Goal: Transaction & Acquisition: Purchase product/service

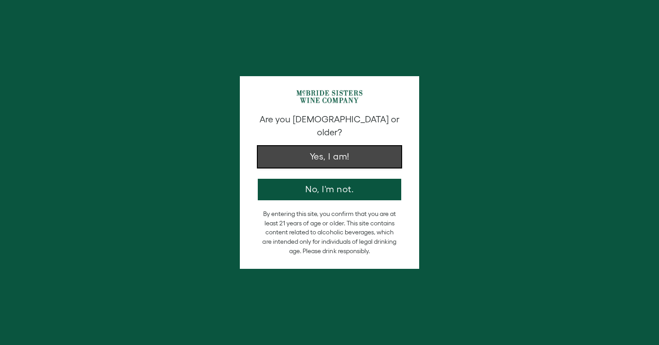
click at [348, 147] on button "Yes, I am!" at bounding box center [329, 157] width 143 height 22
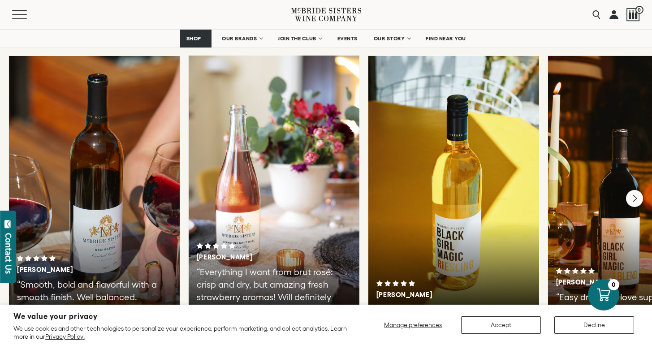
scroll to position [1520, 0]
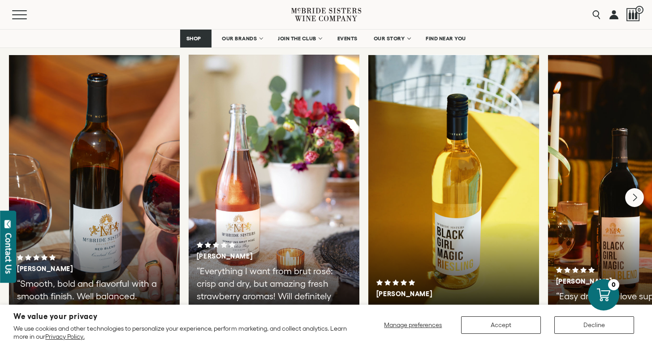
click at [639, 189] on icon "Next" at bounding box center [634, 198] width 19 height 19
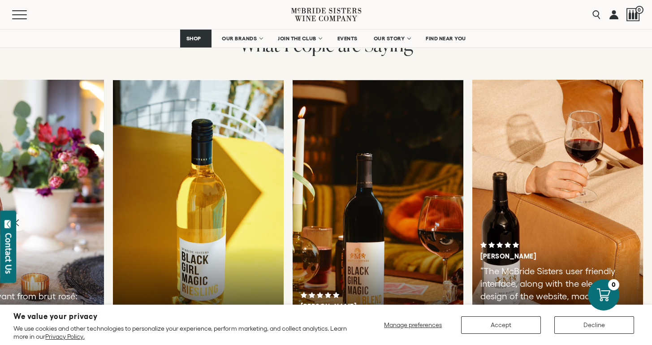
scroll to position [1496, 0]
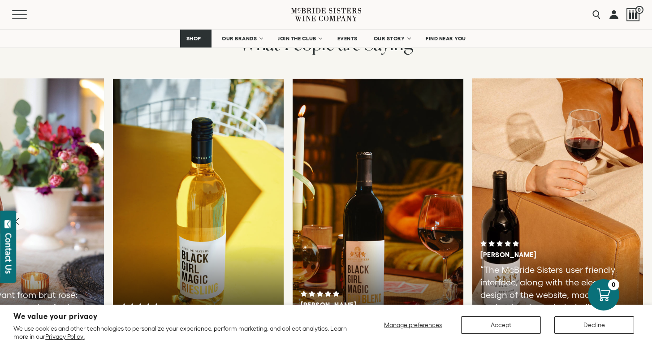
click at [88, 174] on div at bounding box center [18, 212] width 171 height 269
click at [14, 212] on icon "Previous" at bounding box center [17, 221] width 19 height 19
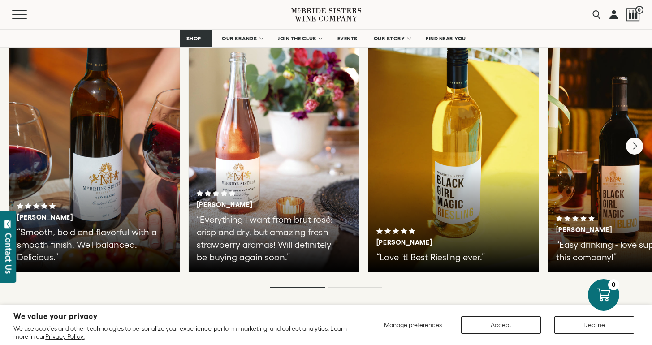
scroll to position [1580, 0]
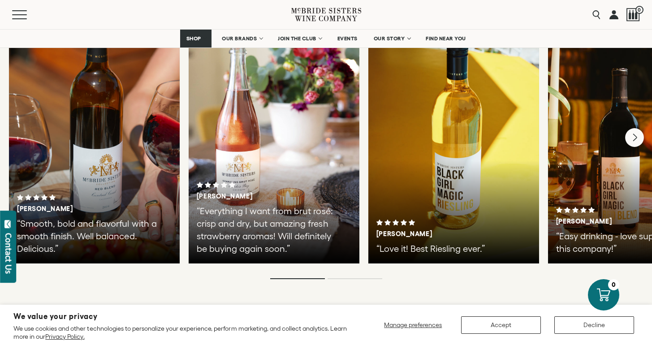
click at [636, 129] on icon "Next" at bounding box center [634, 138] width 19 height 19
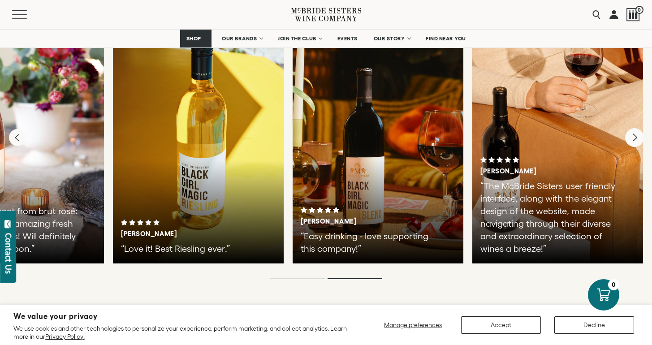
scroll to position [1579, 0]
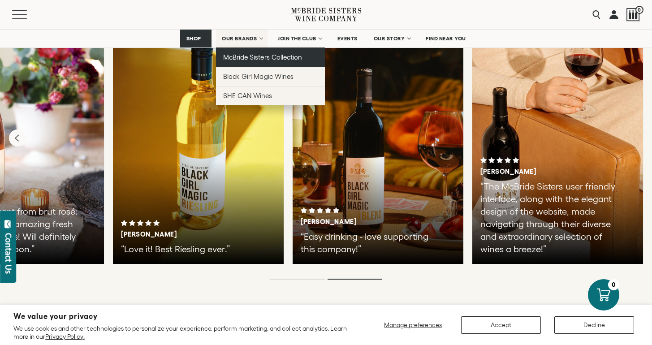
click at [258, 57] on span "McBride Sisters Collection" at bounding box center [262, 57] width 79 height 8
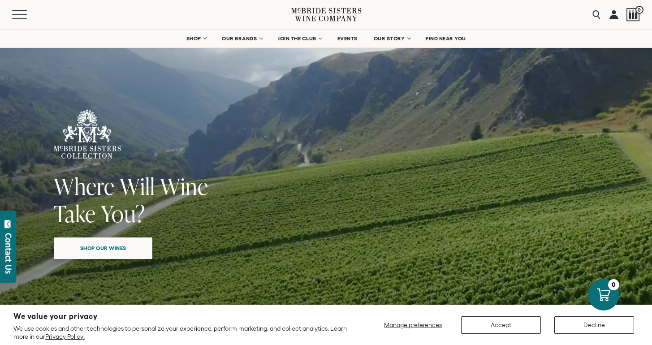
click at [112, 246] on span "Shop our wines" at bounding box center [104, 247] width 78 height 17
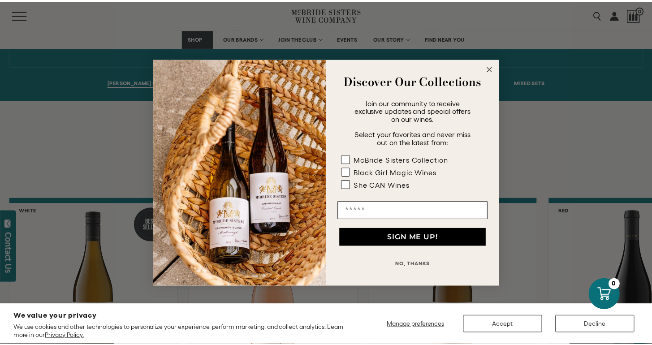
scroll to position [631, 0]
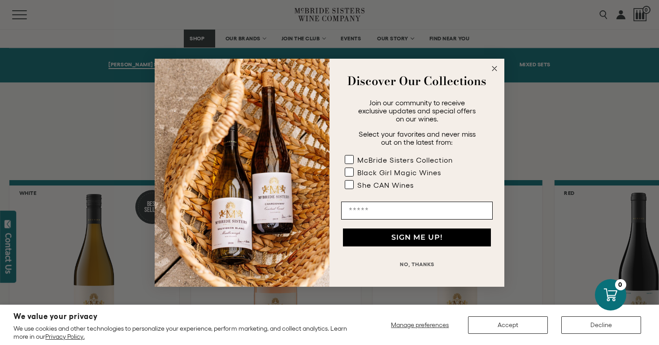
click at [426, 259] on button "NO, THANKS" at bounding box center [416, 264] width 151 height 18
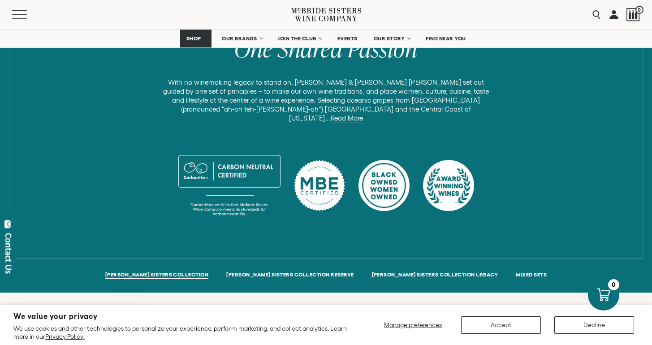
scroll to position [420, 0]
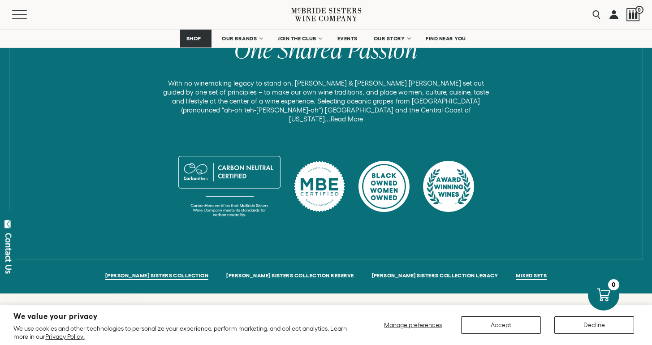
click at [516, 272] on span "MIXED SETS" at bounding box center [531, 276] width 31 height 8
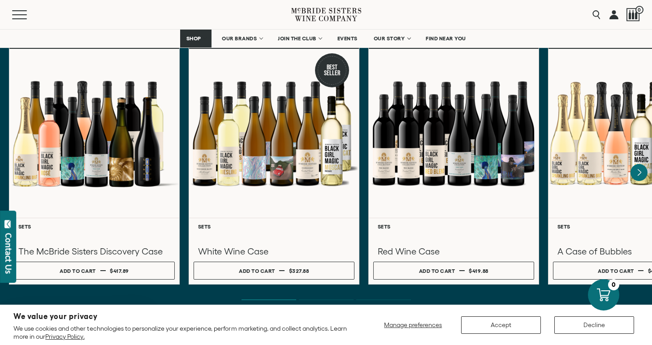
scroll to position [2786, 0]
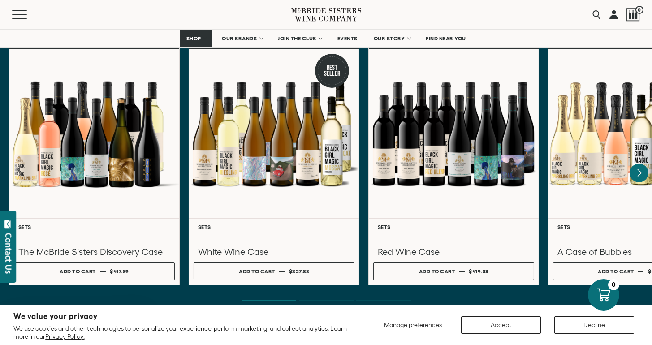
click at [639, 169] on icon "Next" at bounding box center [640, 172] width 4 height 7
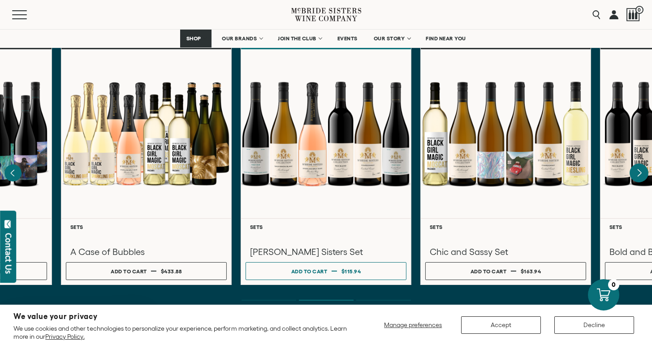
click at [643, 164] on icon "Next" at bounding box center [639, 173] width 19 height 19
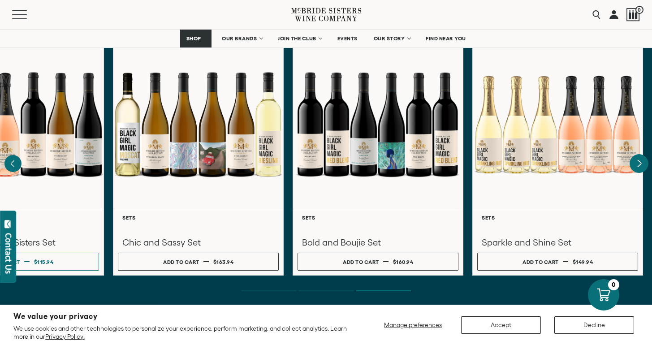
scroll to position [2798, 0]
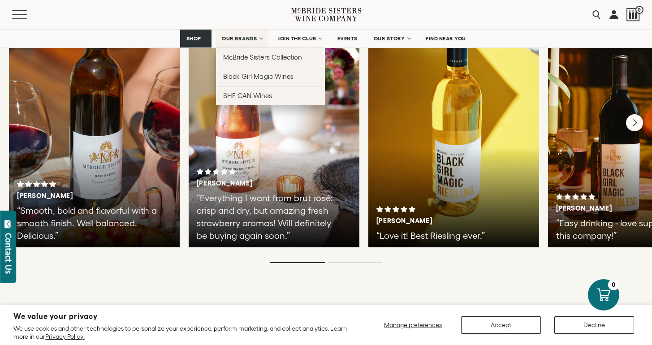
scroll to position [1656, 0]
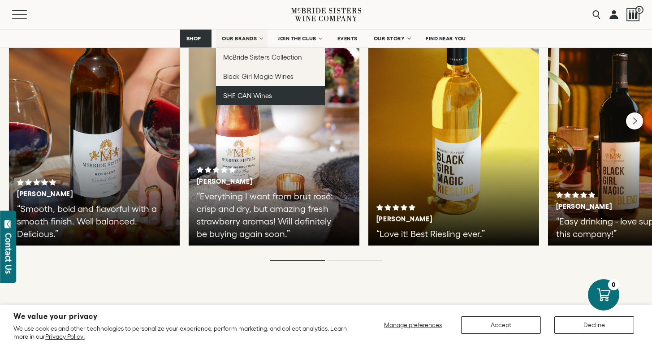
click at [252, 94] on span "SHE CAN Wines" at bounding box center [247, 96] width 49 height 8
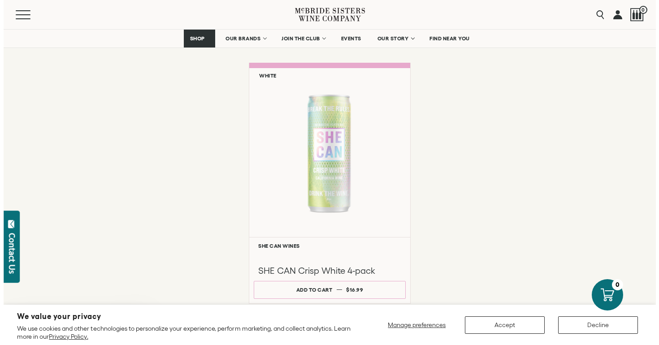
scroll to position [697, 0]
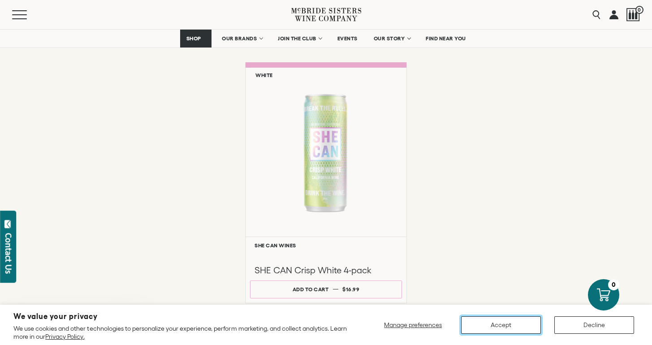
click at [516, 322] on button "Accept" at bounding box center [501, 324] width 80 height 17
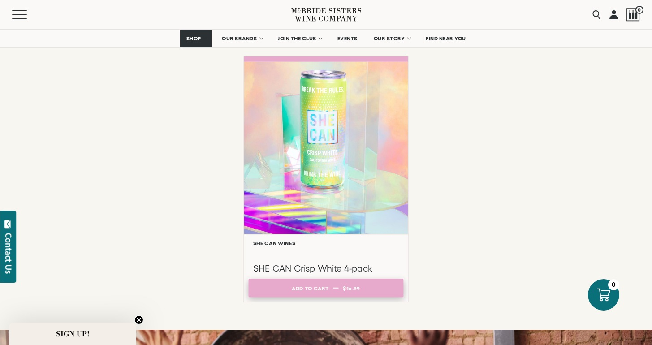
click at [350, 289] on span "$16.99" at bounding box center [351, 288] width 17 height 6
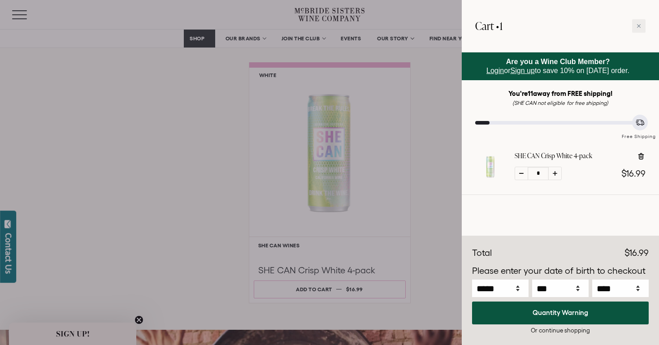
click at [153, 131] on div at bounding box center [329, 172] width 659 height 345
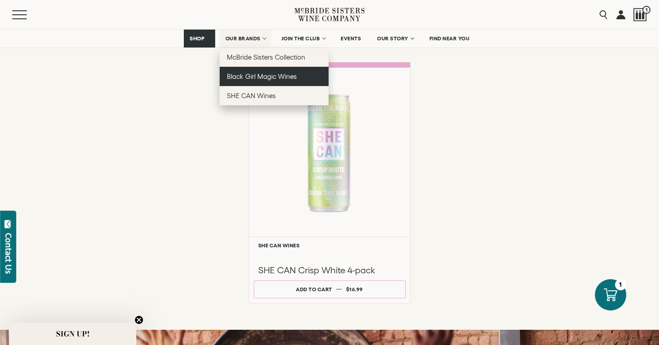
click at [254, 76] on span "Black Girl Magic Wines" at bounding box center [262, 77] width 70 height 8
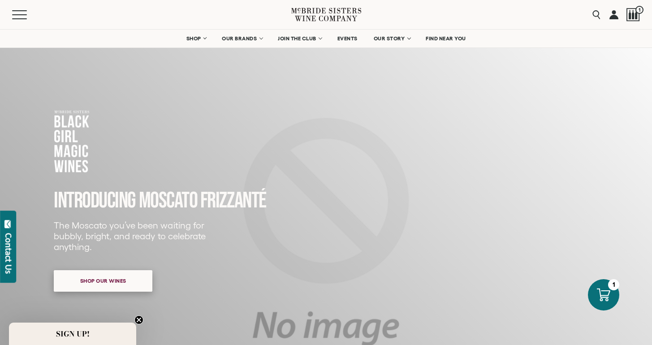
click at [111, 283] on span "Shop our wines" at bounding box center [104, 280] width 78 height 17
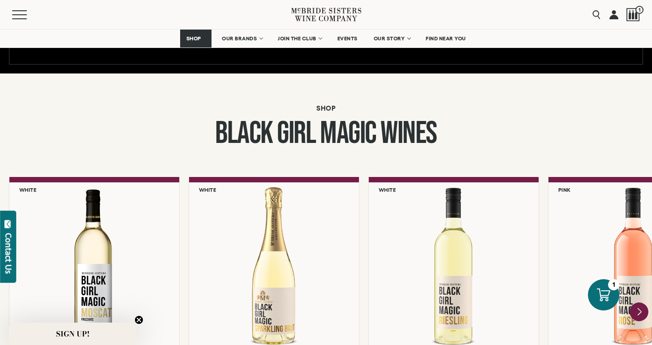
scroll to position [820, 0]
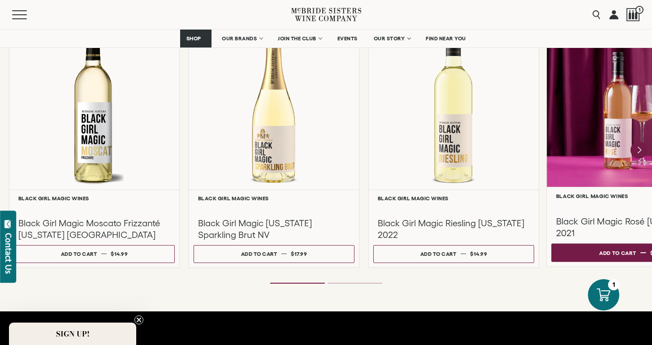
click at [637, 252] on button "Add to cart Regular price $14.99 Regular price Sale price $14.99 Unit price / p…" at bounding box center [633, 252] width 164 height 18
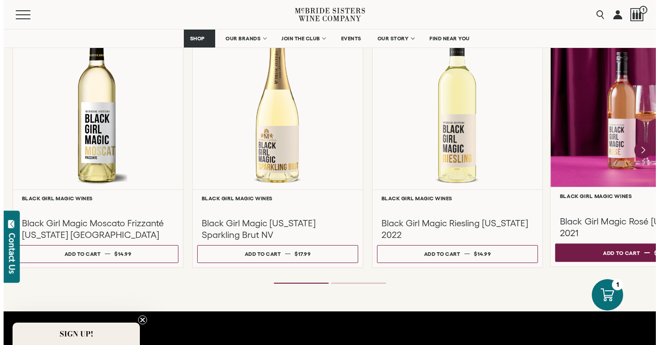
scroll to position [821, 0]
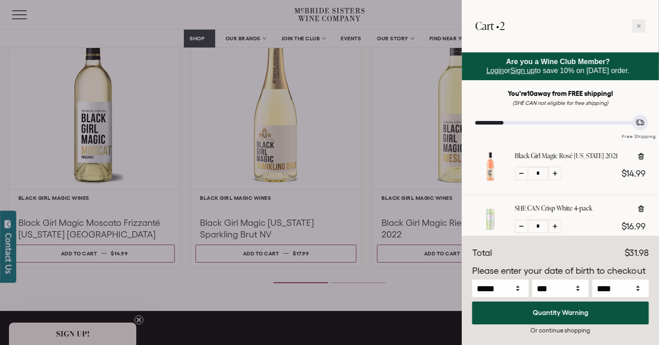
click at [387, 117] on div at bounding box center [329, 172] width 659 height 345
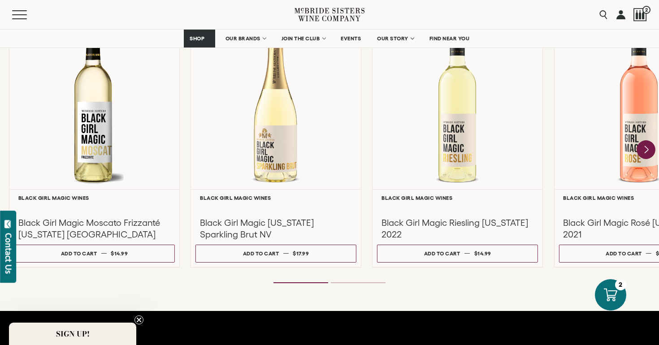
click at [644, 147] on icon "Next" at bounding box center [645, 149] width 19 height 19
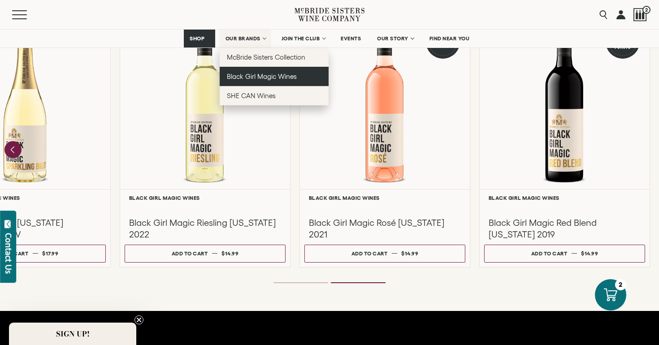
click at [266, 80] on span "Black Girl Magic Wines" at bounding box center [262, 77] width 70 height 8
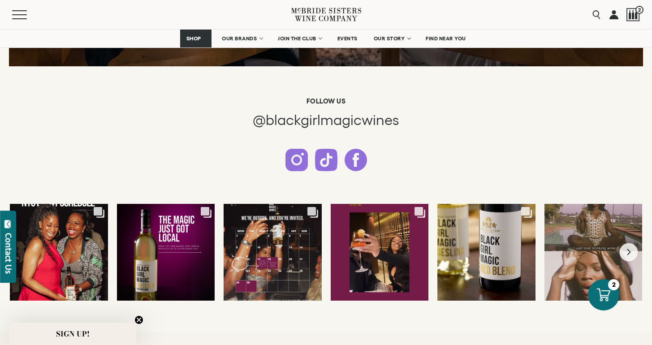
scroll to position [2318, 0]
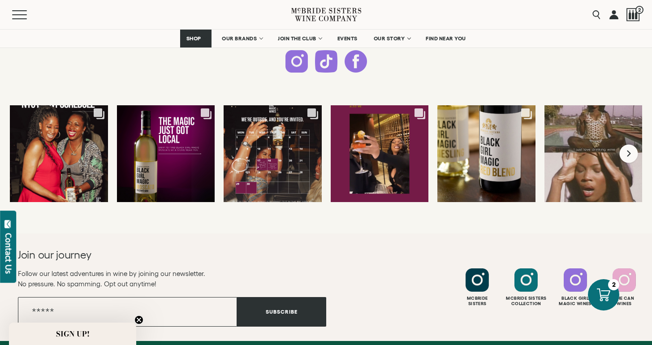
click at [627, 153] on icon "Next slide" at bounding box center [629, 153] width 5 height 7
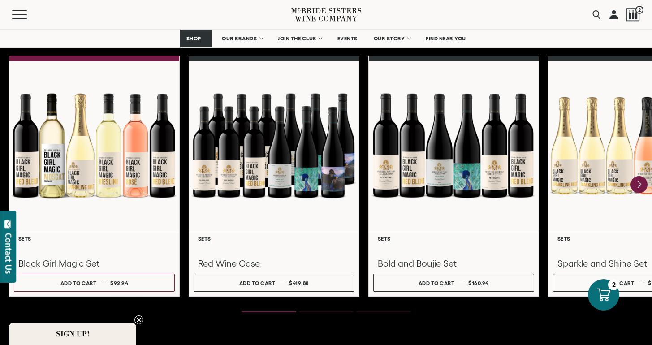
scroll to position [1129, 0]
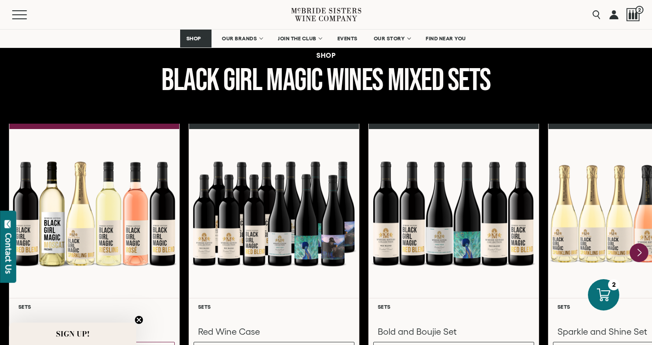
click at [638, 251] on icon "Next" at bounding box center [640, 252] width 4 height 7
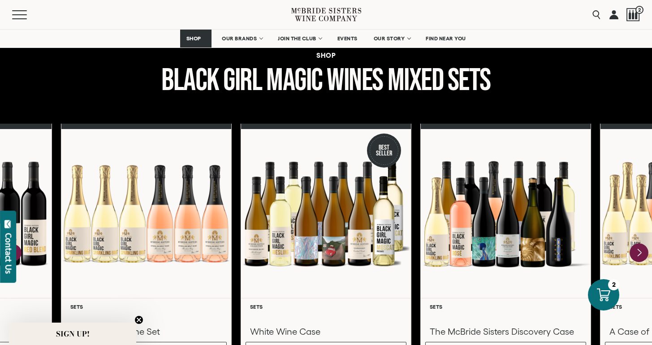
click at [638, 251] on icon "Next" at bounding box center [640, 252] width 4 height 7
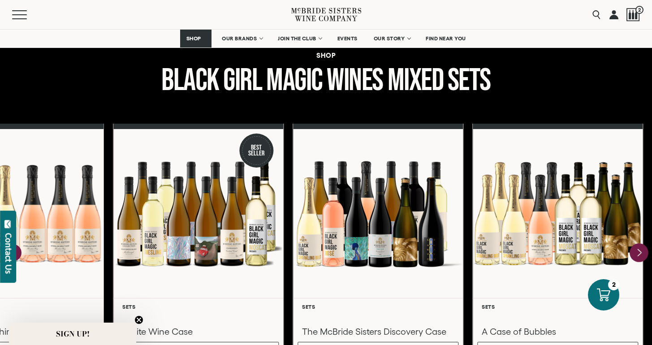
click at [638, 251] on div at bounding box center [558, 213] width 170 height 169
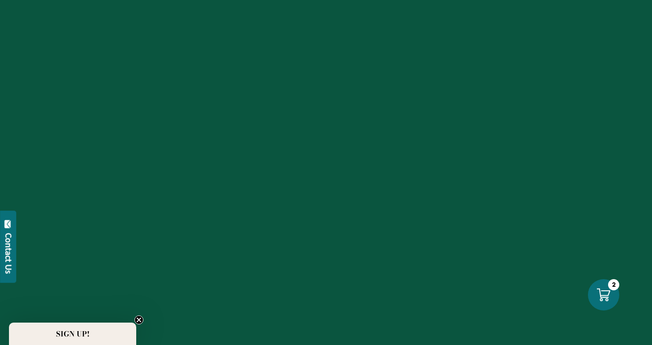
scroll to position [1129, 0]
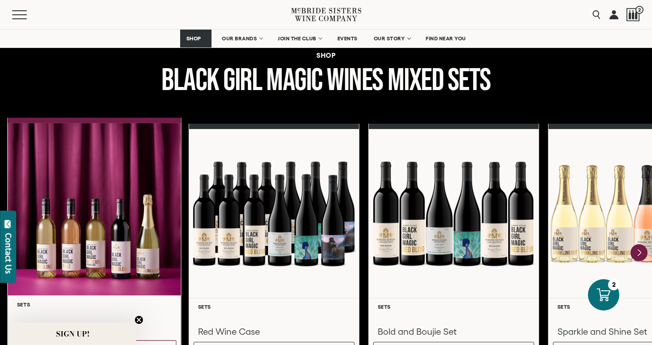
click at [118, 229] on div at bounding box center [94, 209] width 173 height 173
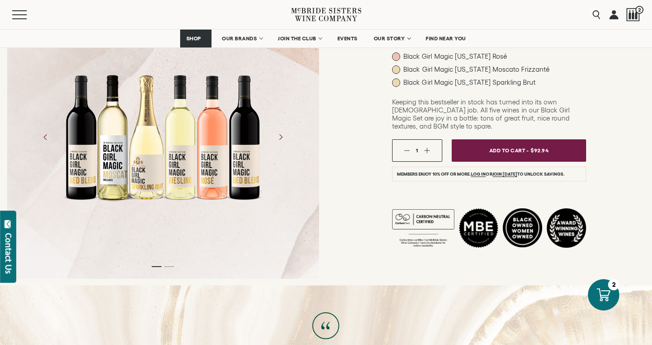
scroll to position [137, 0]
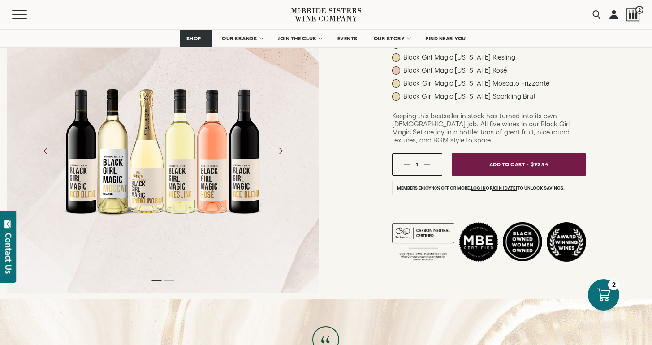
click at [280, 147] on icon "Next" at bounding box center [280, 150] width 3 height 6
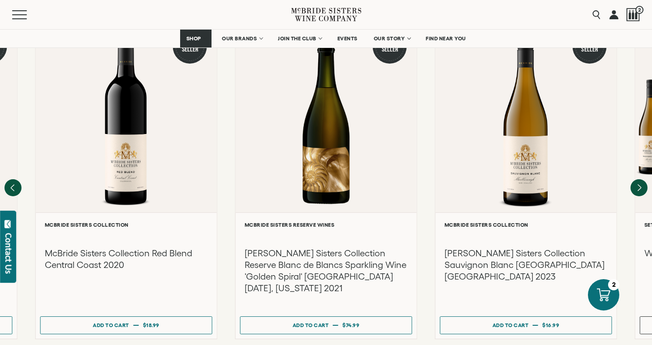
scroll to position [712, 0]
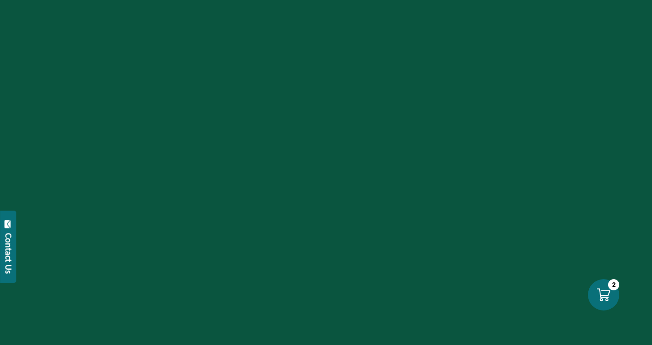
scroll to position [712, 0]
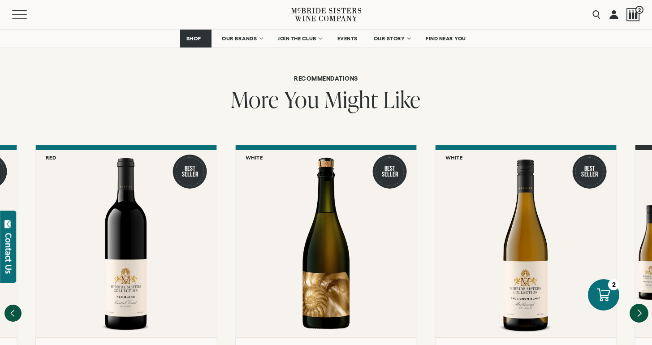
click at [642, 304] on icon "Next" at bounding box center [639, 313] width 19 height 19
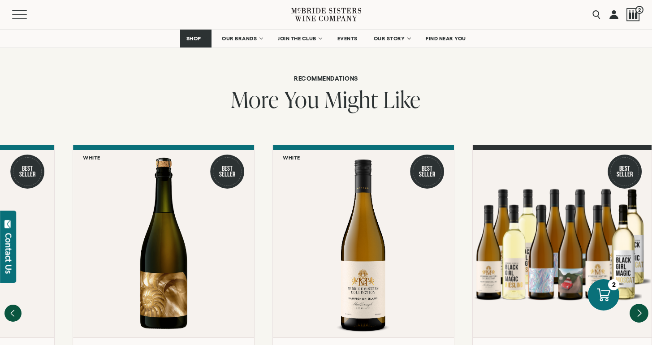
click at [642, 287] on div at bounding box center [562, 243] width 179 height 187
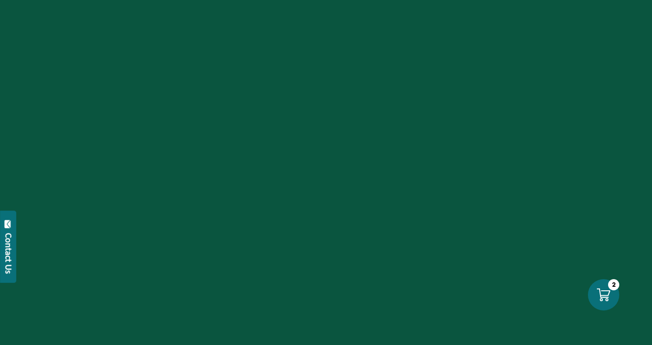
scroll to position [712, 0]
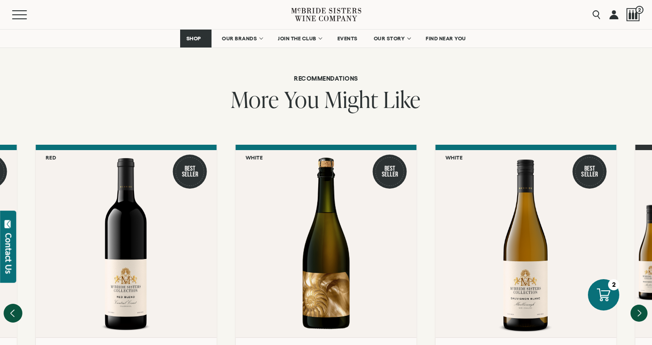
click at [18, 304] on icon "Previous" at bounding box center [13, 313] width 19 height 19
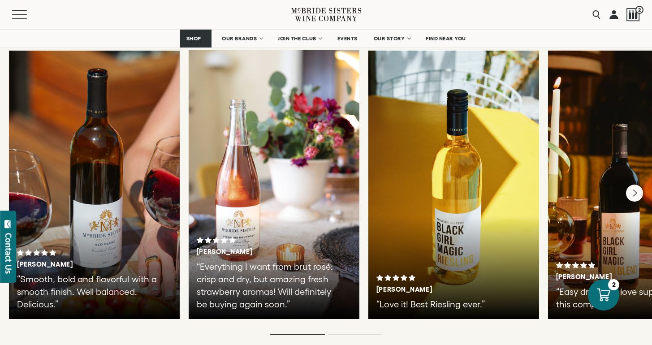
scroll to position [1584, 0]
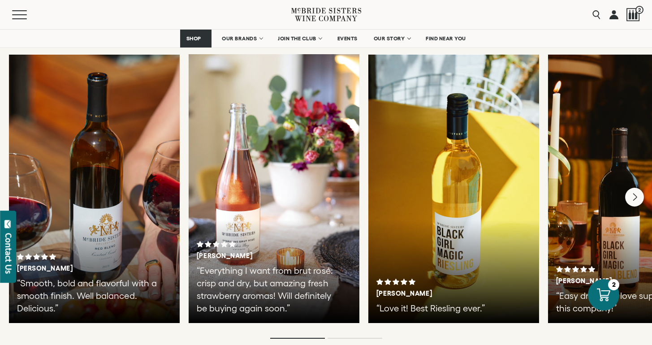
click at [638, 188] on icon "Next" at bounding box center [634, 197] width 19 height 19
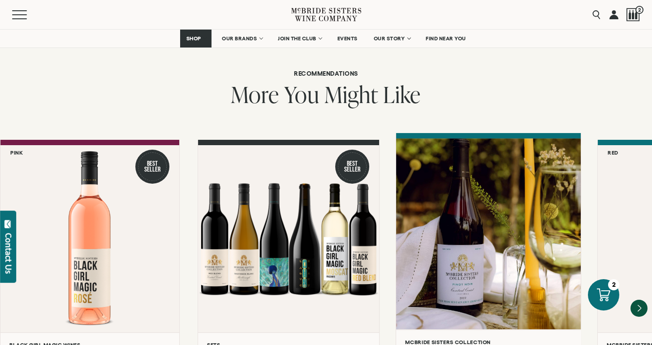
scroll to position [684, 0]
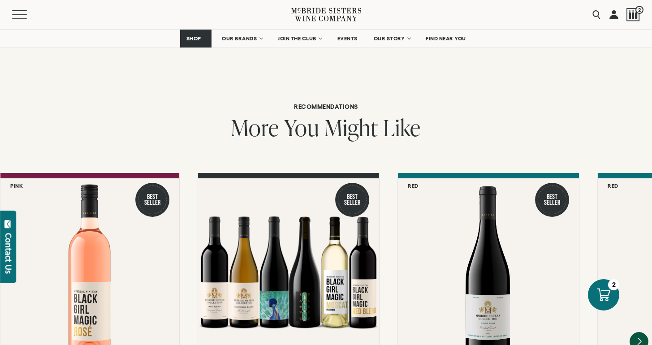
click at [639, 332] on icon "Next" at bounding box center [639, 341] width 19 height 19
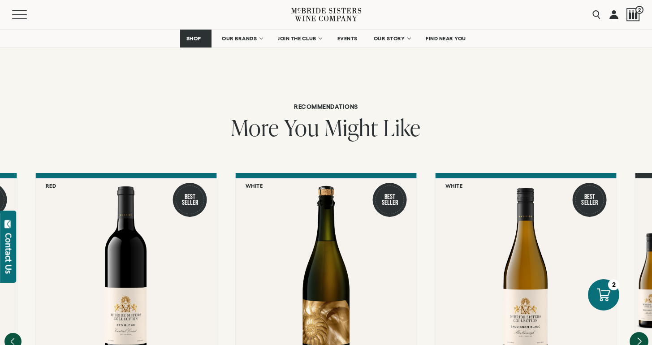
click at [639, 332] on icon "Next" at bounding box center [639, 341] width 19 height 19
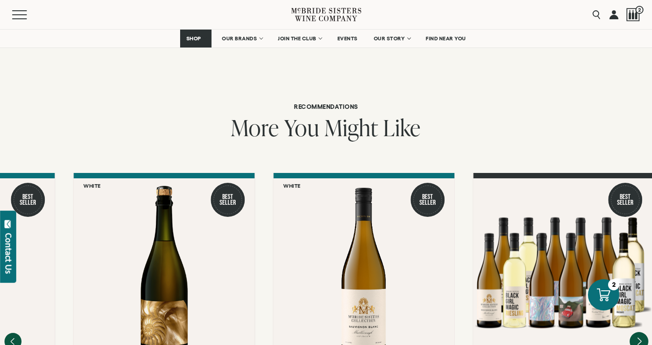
click at [639, 319] on div at bounding box center [562, 271] width 179 height 187
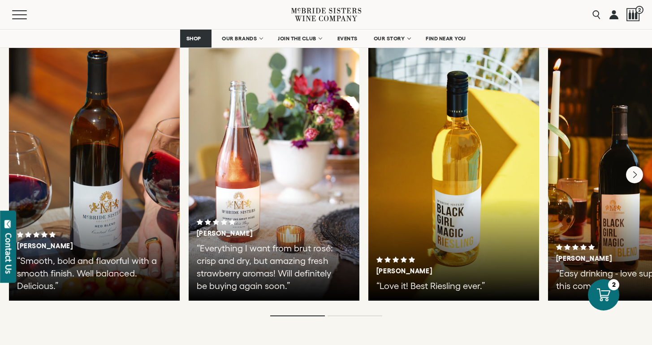
scroll to position [1625, 0]
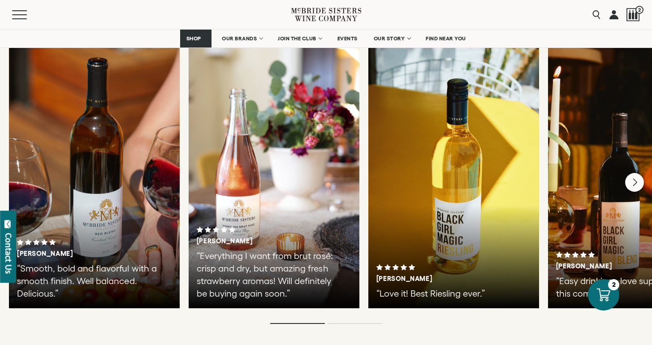
click at [636, 173] on icon "Next" at bounding box center [634, 182] width 19 height 19
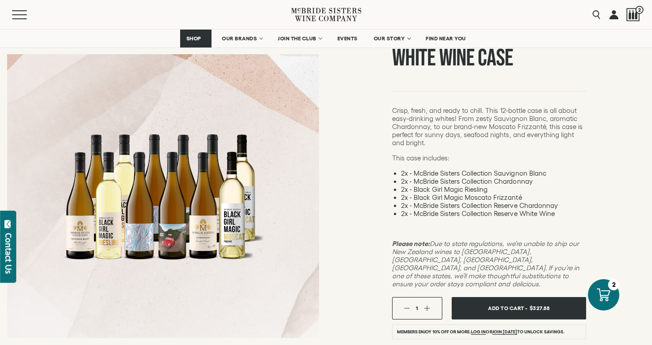
scroll to position [77, 0]
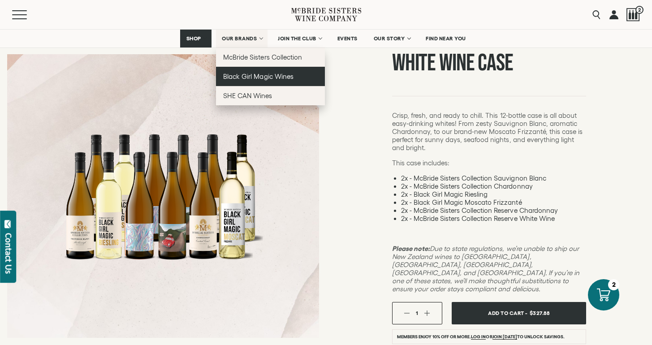
click at [242, 77] on span "Black Girl Magic Wines" at bounding box center [258, 77] width 70 height 8
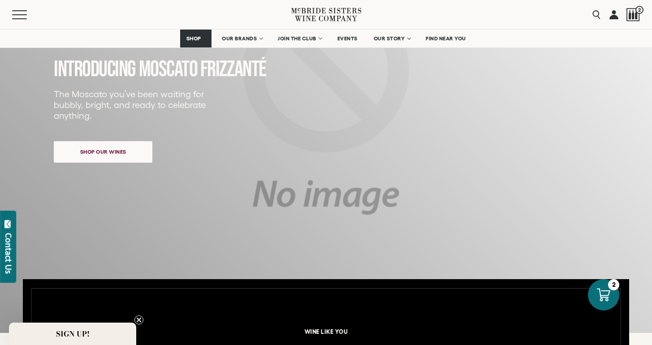
scroll to position [130, 0]
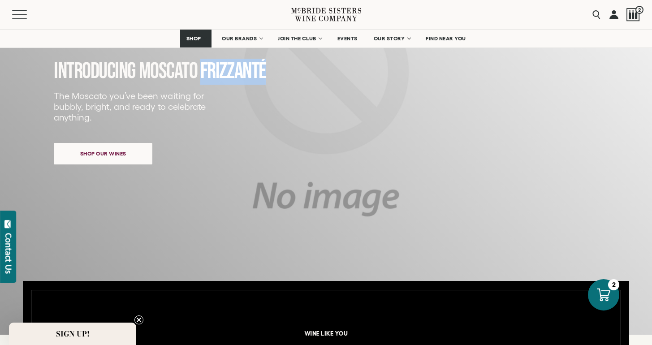
drag, startPoint x: 201, startPoint y: 70, endPoint x: 270, endPoint y: 80, distance: 69.3
click at [270, 80] on h2 "INTRODUCING MOSCATO FRIZZANTé" at bounding box center [269, 72] width 430 height 27
copy span "FRIZZANTé"
click at [597, 15] on input "Search" at bounding box center [551, 14] width 107 height 17
paste input "*********"
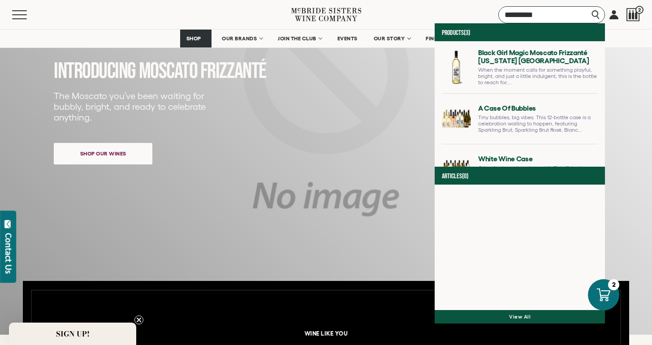
click at [596, 15] on input "*********" at bounding box center [551, 14] width 107 height 17
click at [595, 13] on input "*********" at bounding box center [551, 14] width 107 height 17
type input "*********"
click at [428, 97] on div "INTRODUCING MOSCATO FRIZZANTé The Moscato you’ve been waiting for bubbly, brigh…" at bounding box center [269, 83] width 430 height 207
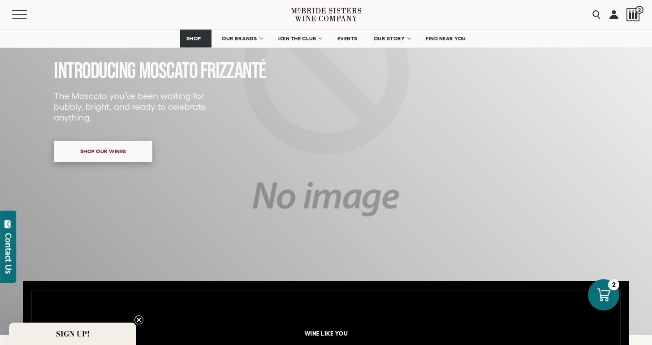
click at [93, 152] on span "Shop our wines" at bounding box center [104, 151] width 78 height 17
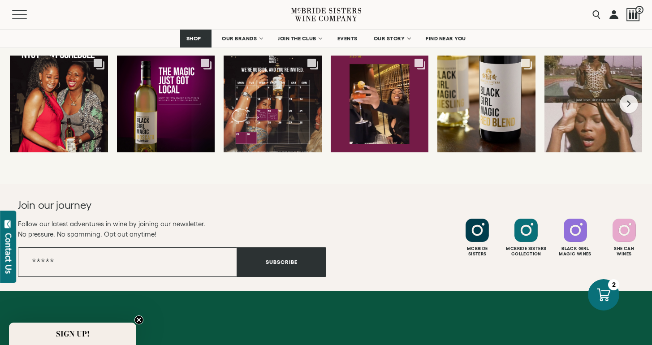
scroll to position [2291, 0]
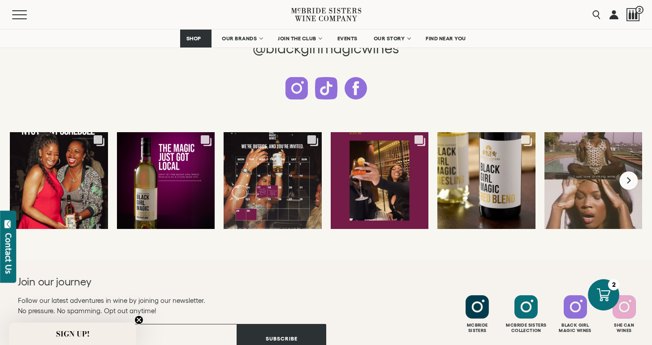
click at [632, 181] on button "Next slide" at bounding box center [629, 180] width 18 height 18
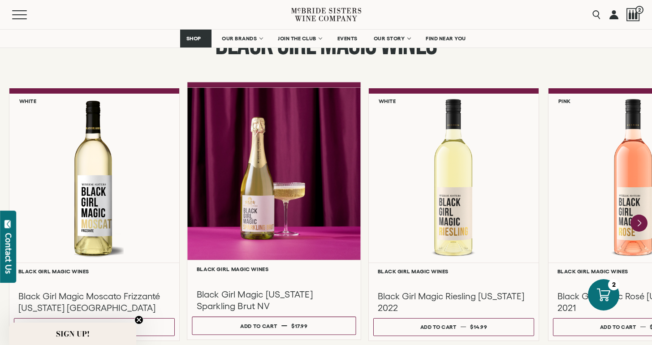
scroll to position [746, 0]
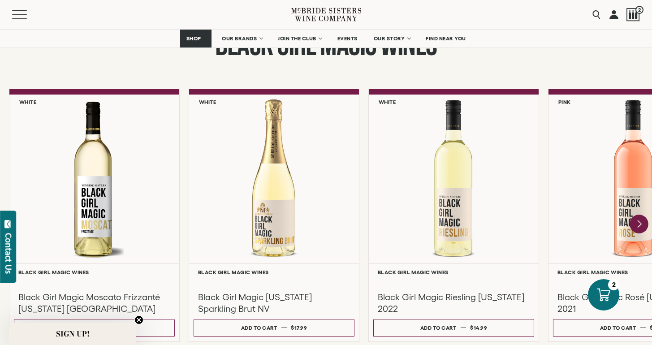
click at [642, 218] on icon "Next" at bounding box center [639, 224] width 19 height 19
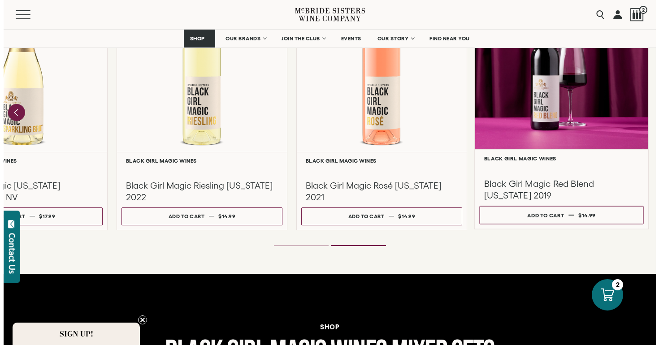
scroll to position [869, 0]
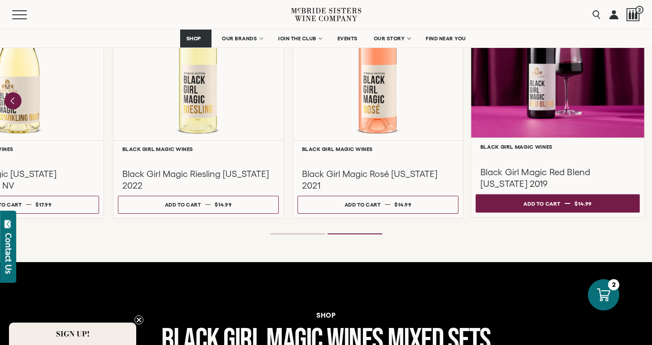
click at [565, 203] on span at bounding box center [567, 203] width 5 height 1
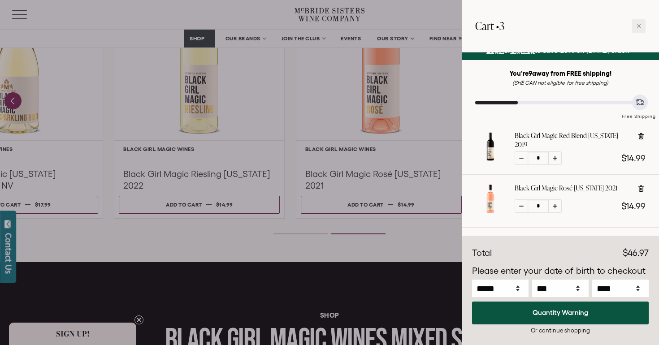
scroll to position [0, 0]
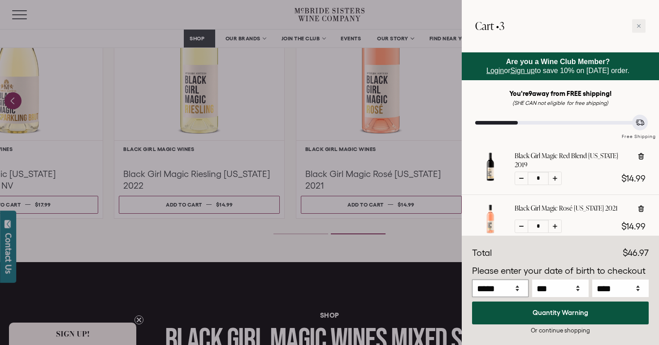
click at [520, 289] on select "***** *** *** *** *** *** *** *** *** *** *** *** ***" at bounding box center [500, 288] width 56 height 17
select select "*"
click at [472, 280] on select "***** *** *** *** *** *** *** *** *** *** *** *** ***" at bounding box center [500, 288] width 56 height 17
click at [577, 289] on select "*** * * * * * * * * * ** ** ** ** ** ** ** ** ** ** ** ** ** ** ** ** ** ** ** …" at bounding box center [560, 288] width 56 height 17
select select "*"
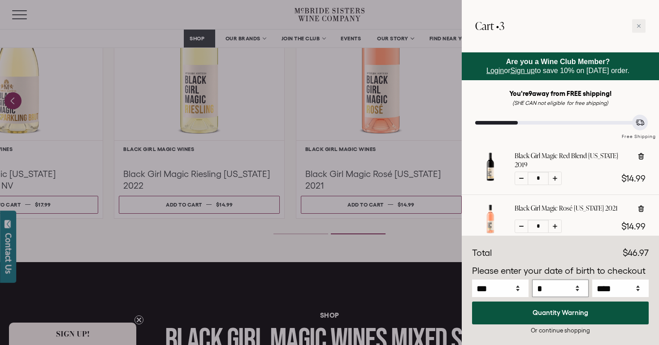
click at [532, 280] on select "*** * * * * * * * * * ** ** ** ** ** ** ** ** ** ** ** ** ** ** ** ** ** ** ** …" at bounding box center [560, 288] width 56 height 17
click at [639, 292] on select "**** **** **** **** **** **** **** **** **** **** **** **** **** **** **** ****…" at bounding box center [620, 288] width 56 height 17
click at [592, 280] on select "**** **** **** **** **** **** **** **** **** **** **** **** **** **** **** ****…" at bounding box center [620, 288] width 56 height 17
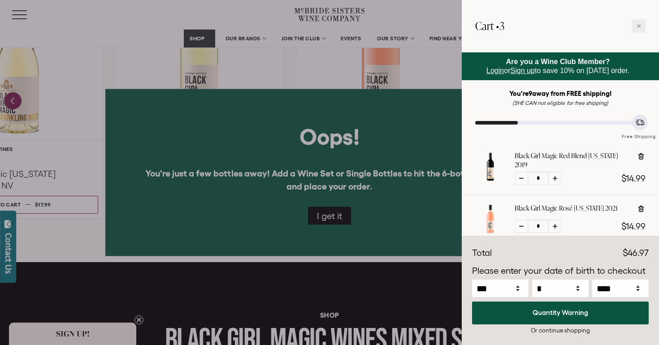
click at [343, 217] on div at bounding box center [329, 172] width 659 height 345
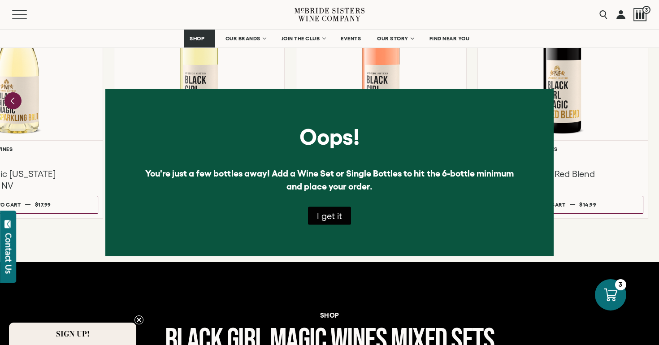
click at [328, 219] on button "I get it" at bounding box center [329, 216] width 43 height 18
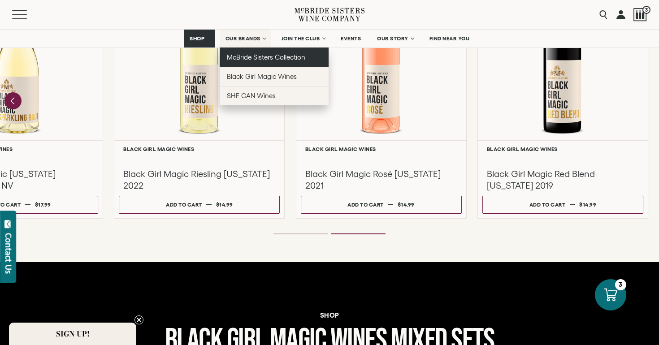
click at [265, 62] on link "McBride Sisters Collection" at bounding box center [274, 57] width 109 height 19
select select "****"
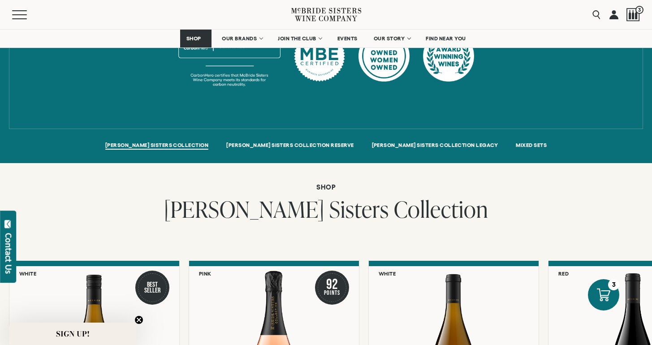
scroll to position [560, 0]
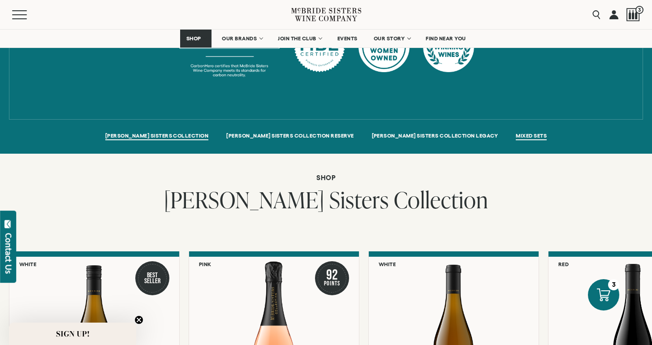
click at [516, 133] on span "MIXED SETS" at bounding box center [531, 137] width 31 height 8
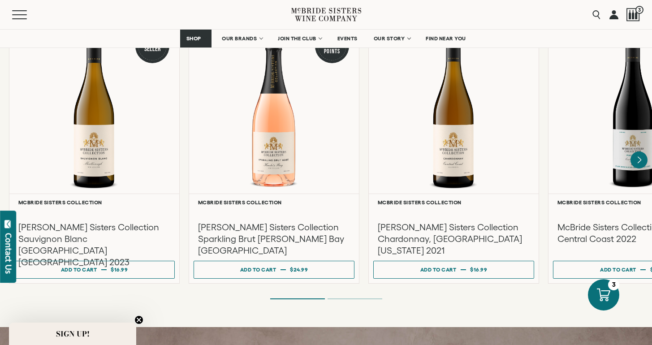
select select "****"
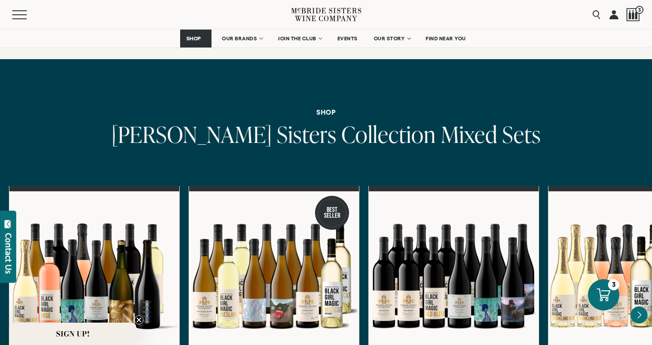
scroll to position [2644, 0]
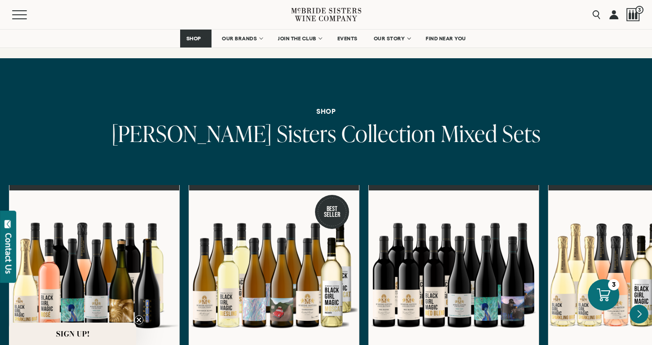
click at [638, 307] on icon "Next" at bounding box center [639, 314] width 19 height 19
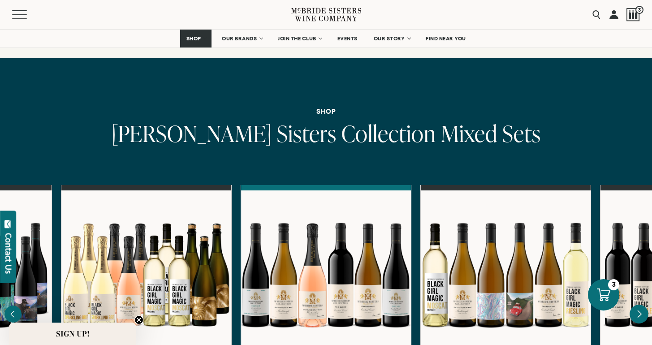
click at [638, 307] on icon "Next" at bounding box center [639, 314] width 19 height 19
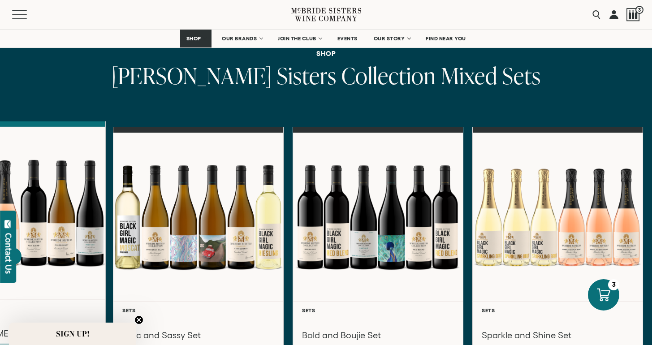
scroll to position [2712, 0]
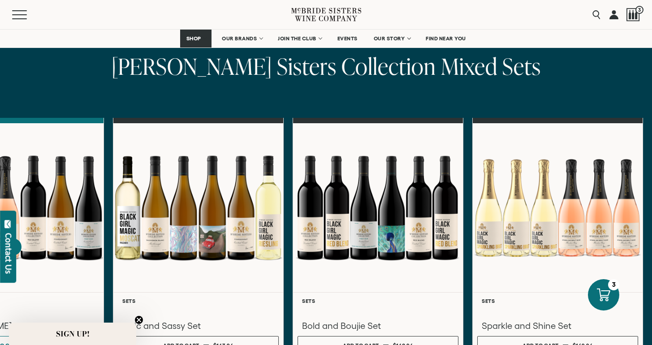
click at [76, 67] on h2 "McBride Sisters Collection Mixed Sets" at bounding box center [326, 67] width 652 height 27
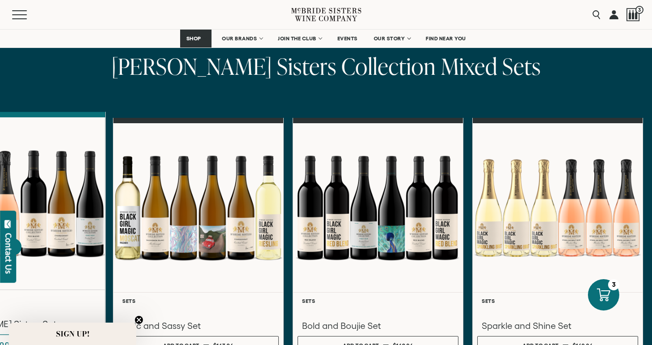
click at [45, 117] on div at bounding box center [18, 203] width 173 height 173
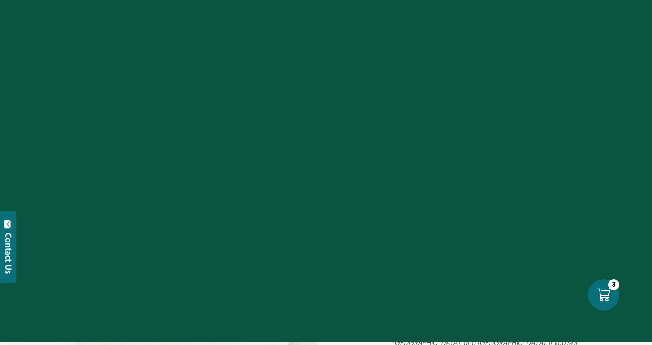
select select "****"
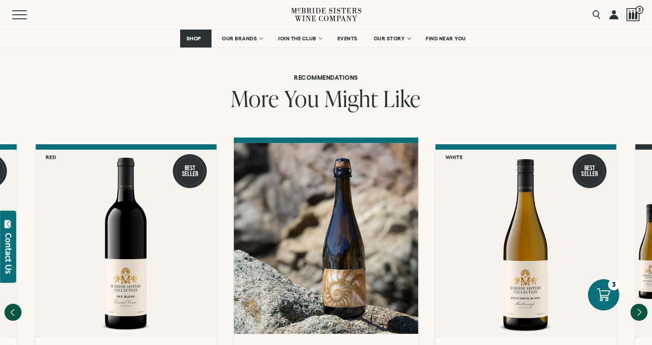
scroll to position [745, 0]
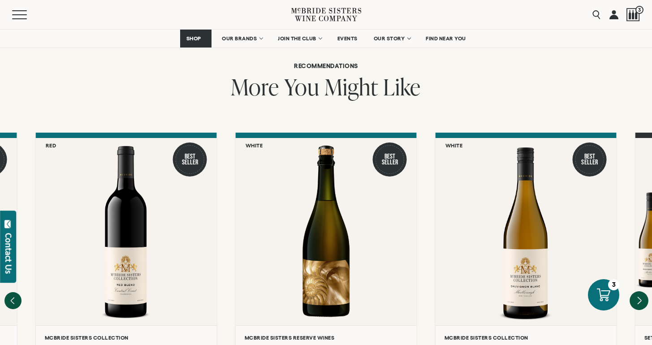
click at [640, 297] on icon "Next" at bounding box center [640, 300] width 4 height 7
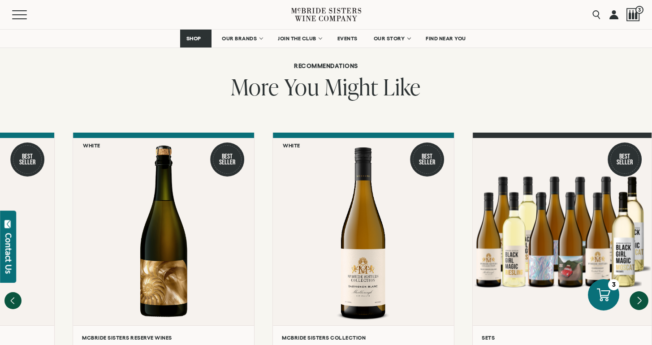
click at [640, 246] on div at bounding box center [562, 231] width 179 height 187
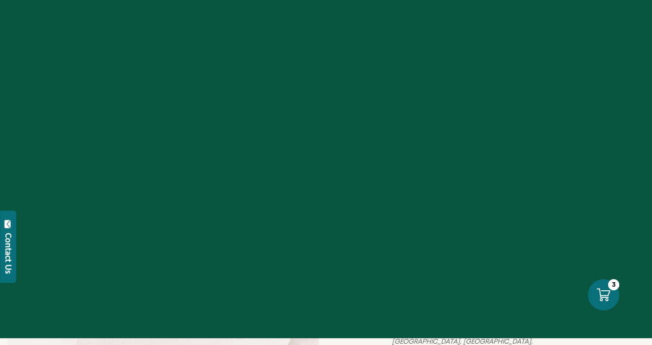
select select "****"
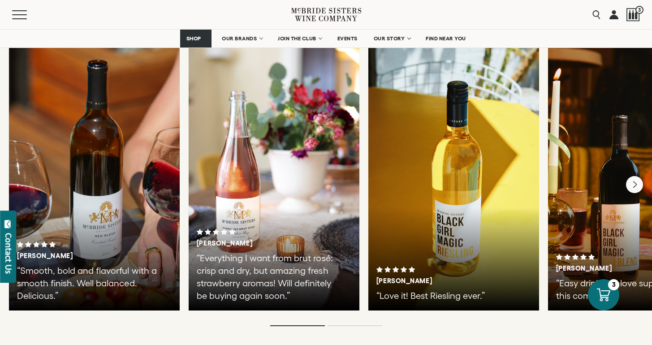
scroll to position [1576, 0]
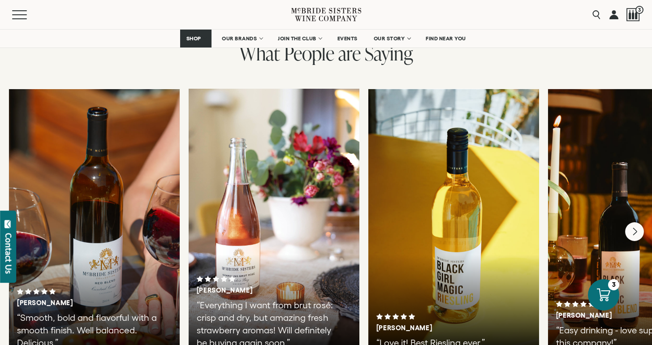
click at [641, 223] on icon "Next" at bounding box center [634, 232] width 19 height 19
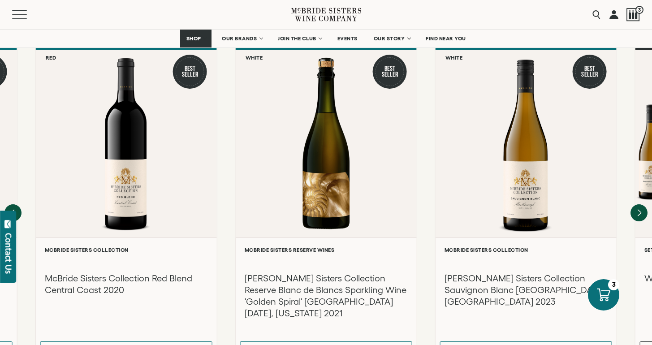
scroll to position [859, 0]
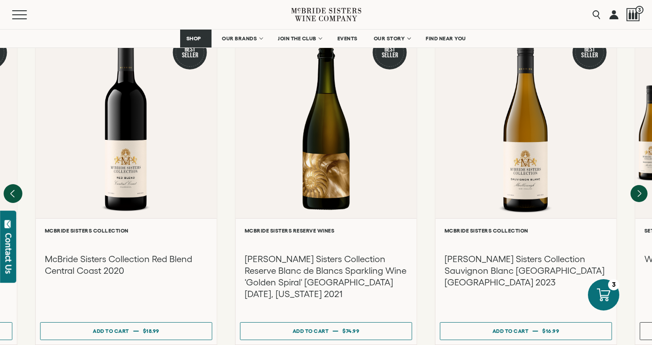
click at [9, 184] on icon "Previous" at bounding box center [13, 193] width 19 height 19
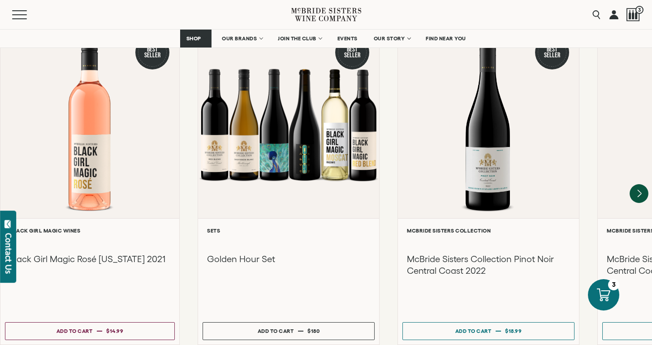
click at [644, 184] on icon "Next" at bounding box center [639, 193] width 19 height 19
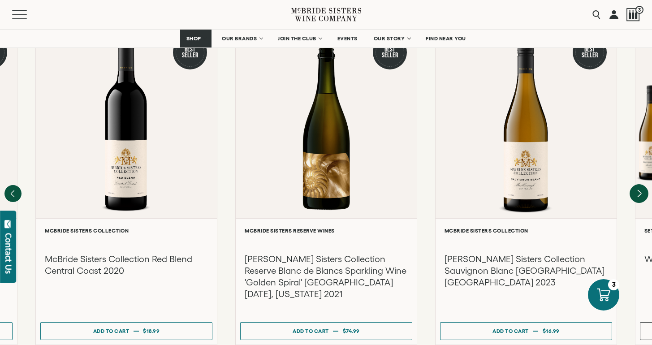
click at [644, 184] on icon "Next" at bounding box center [639, 193] width 19 height 19
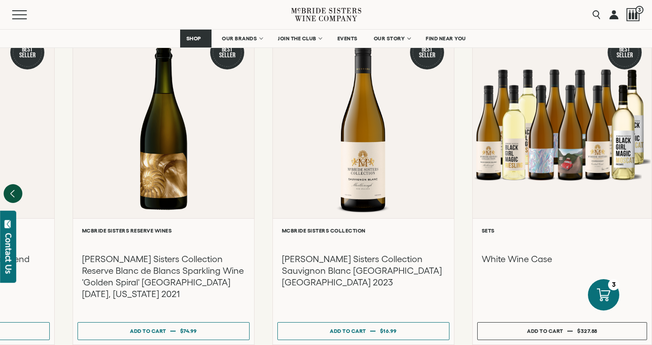
click at [13, 184] on icon "Previous" at bounding box center [13, 193] width 19 height 19
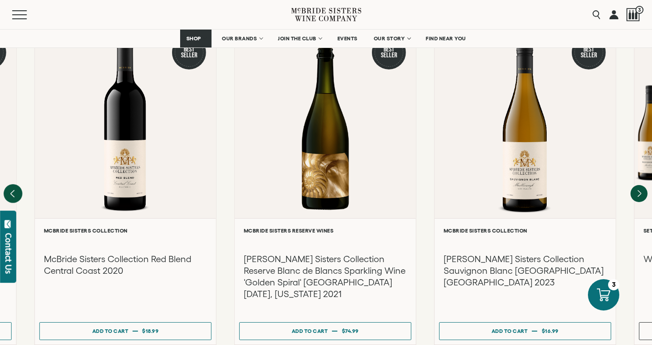
click at [14, 184] on icon "Previous" at bounding box center [13, 193] width 19 height 19
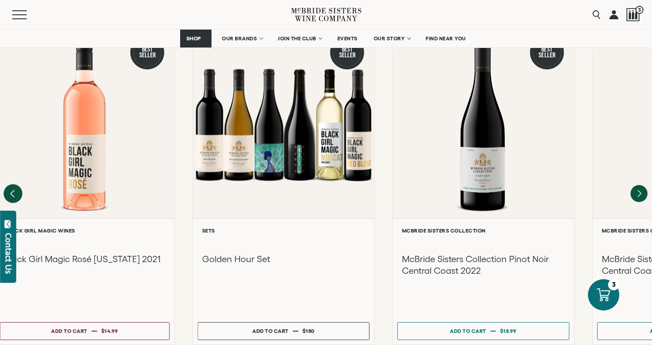
click at [14, 156] on div at bounding box center [85, 124] width 179 height 187
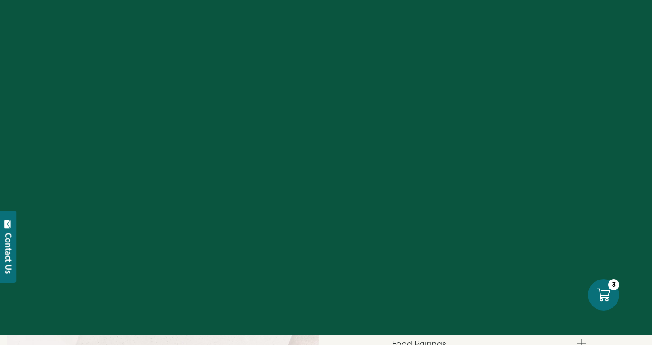
select select "****"
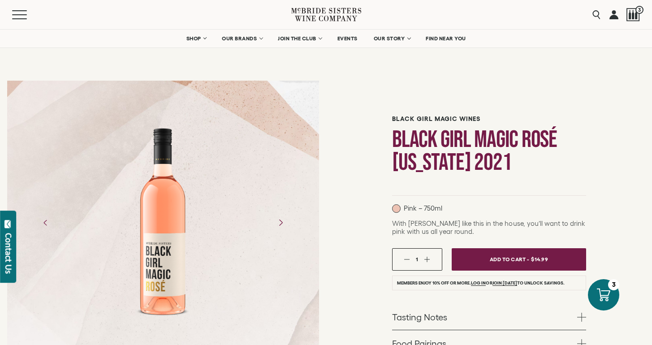
click at [281, 222] on icon "Next" at bounding box center [280, 223] width 16 height 16
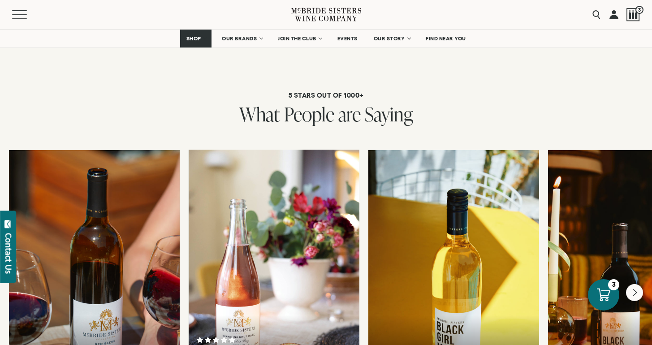
scroll to position [1459, 0]
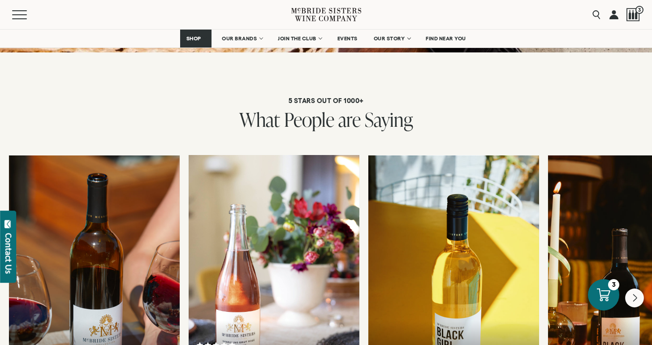
click at [633, 289] on icon "Next" at bounding box center [634, 298] width 19 height 19
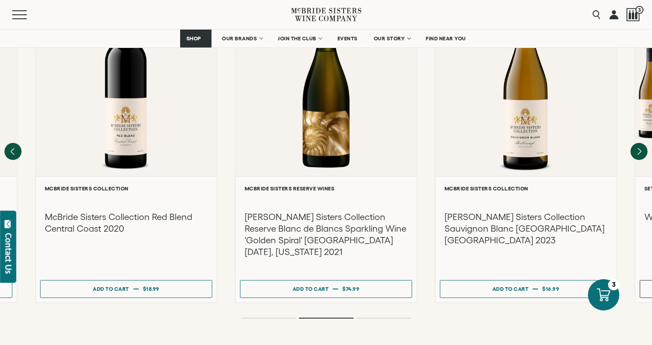
scroll to position [847, 0]
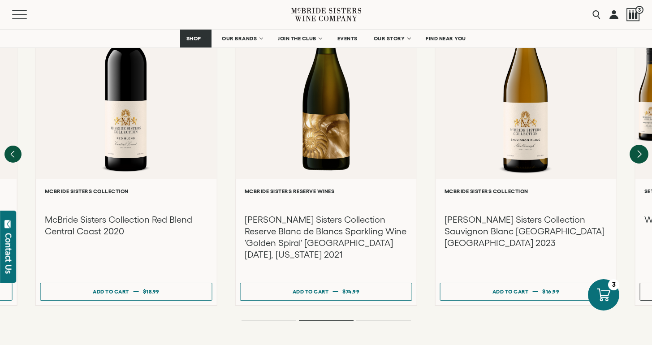
click at [642, 145] on icon "Next" at bounding box center [639, 154] width 19 height 19
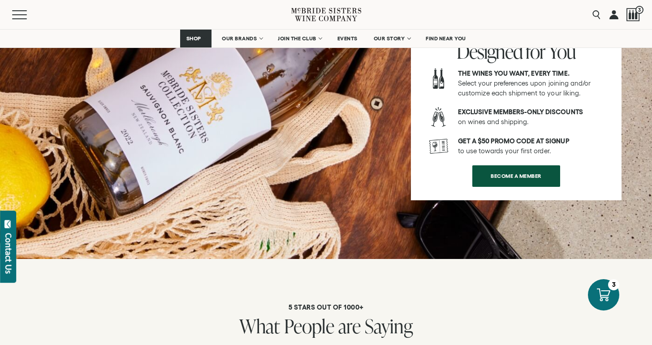
scroll to position [1252, 0]
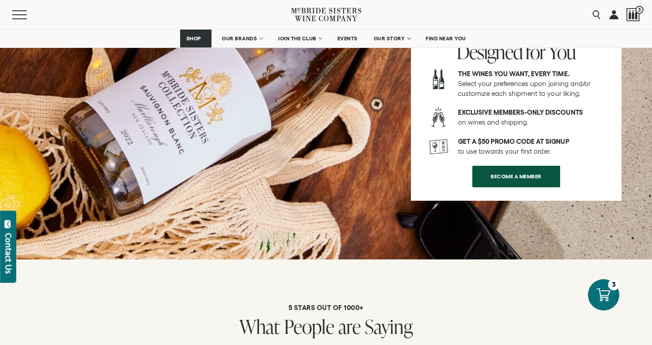
click at [315, 147] on div at bounding box center [326, 110] width 652 height 297
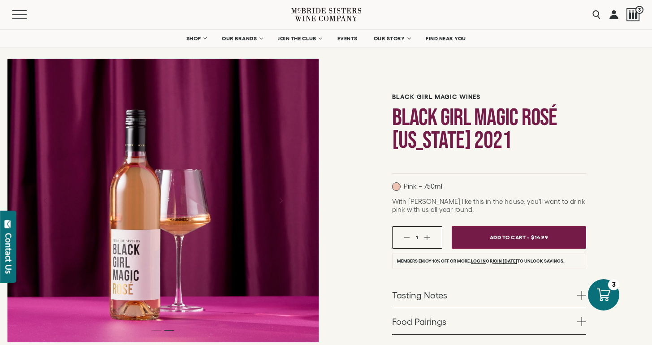
scroll to position [0, 0]
